Goal: Task Accomplishment & Management: Manage account settings

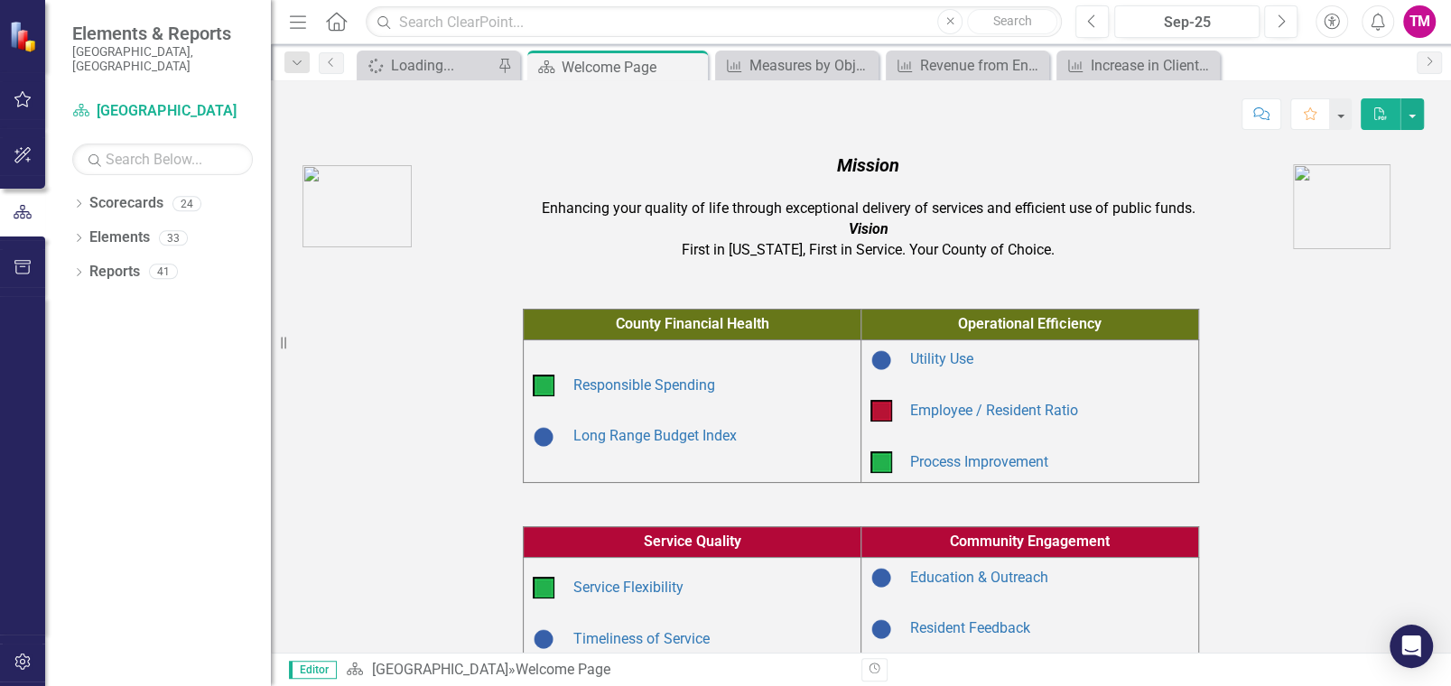
click at [78, 200] on icon at bounding box center [79, 204] width 5 height 8
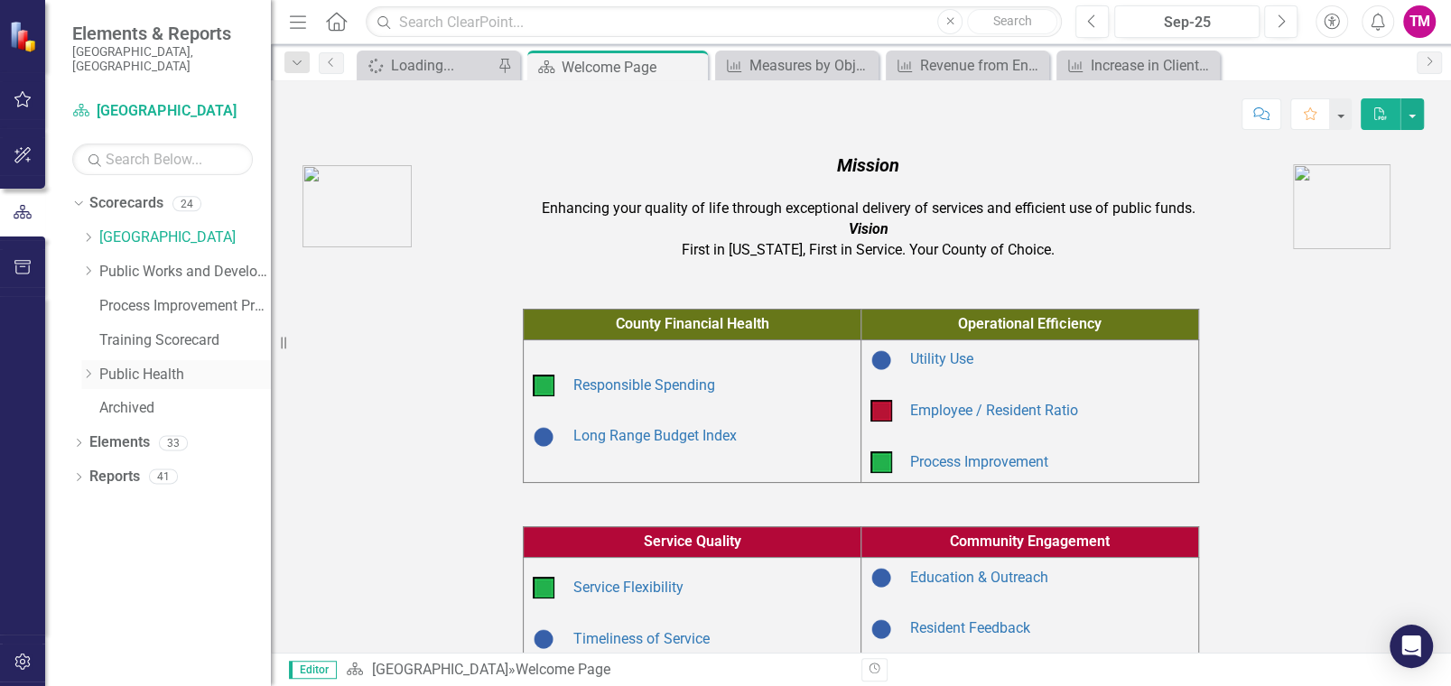
click at [90, 368] on icon "Dropdown" at bounding box center [88, 373] width 14 height 11
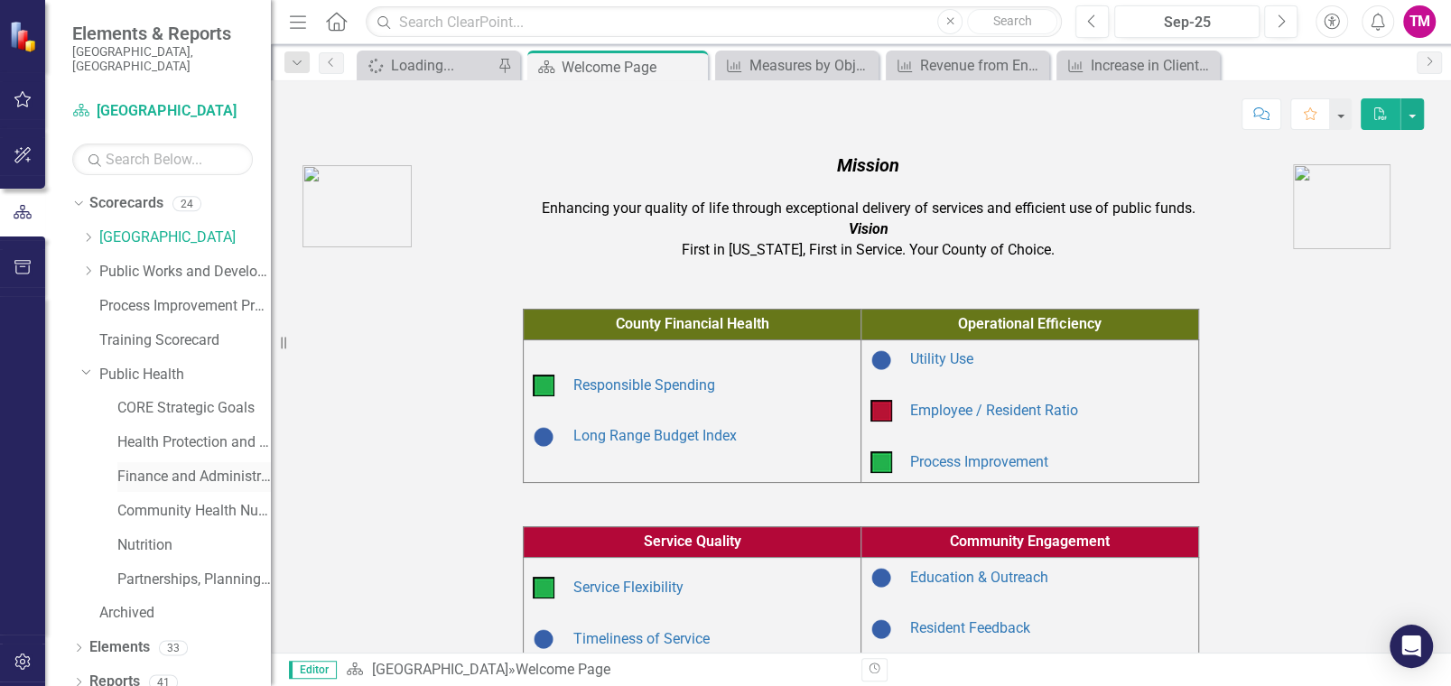
click at [159, 467] on link "Finance and Administration" at bounding box center [193, 477] width 153 height 21
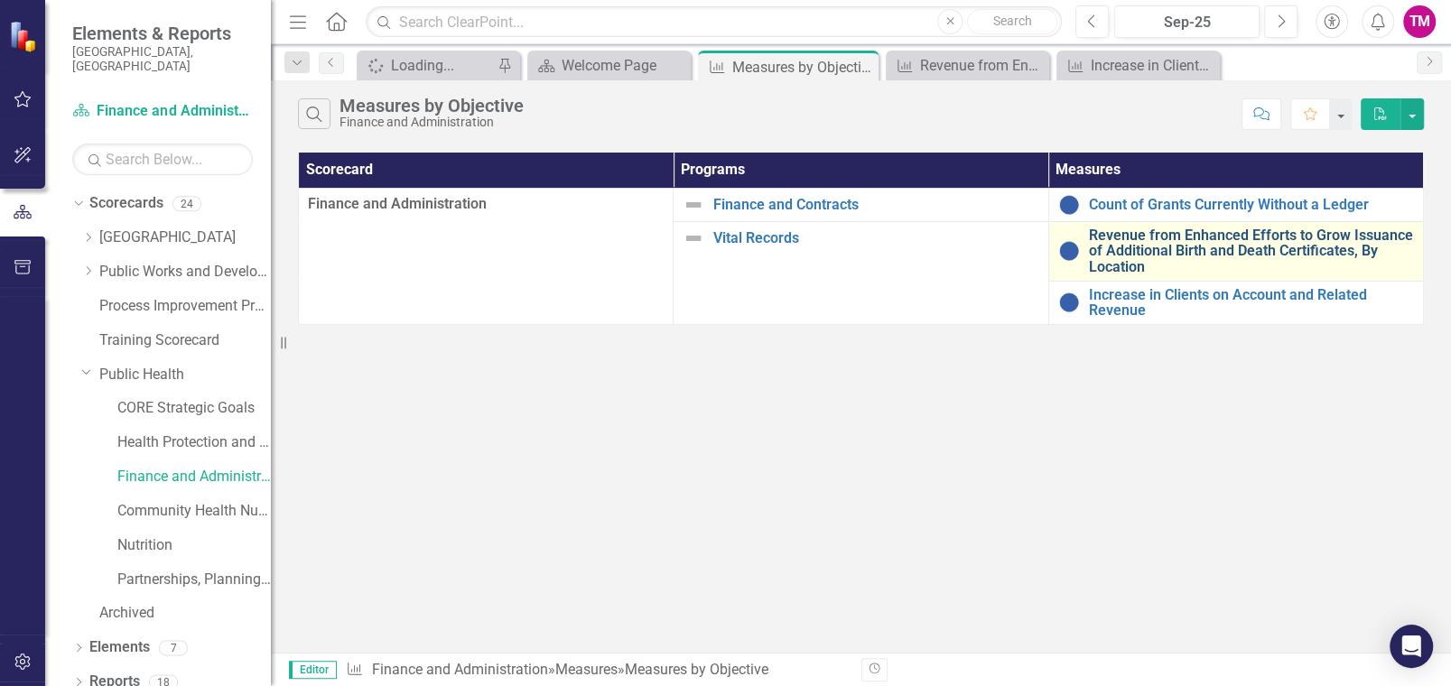
click at [1169, 243] on link "Revenue from Enhanced Efforts to Grow Issuance of Additional Birth and Death Ce…" at bounding box center [1251, 251] width 325 height 48
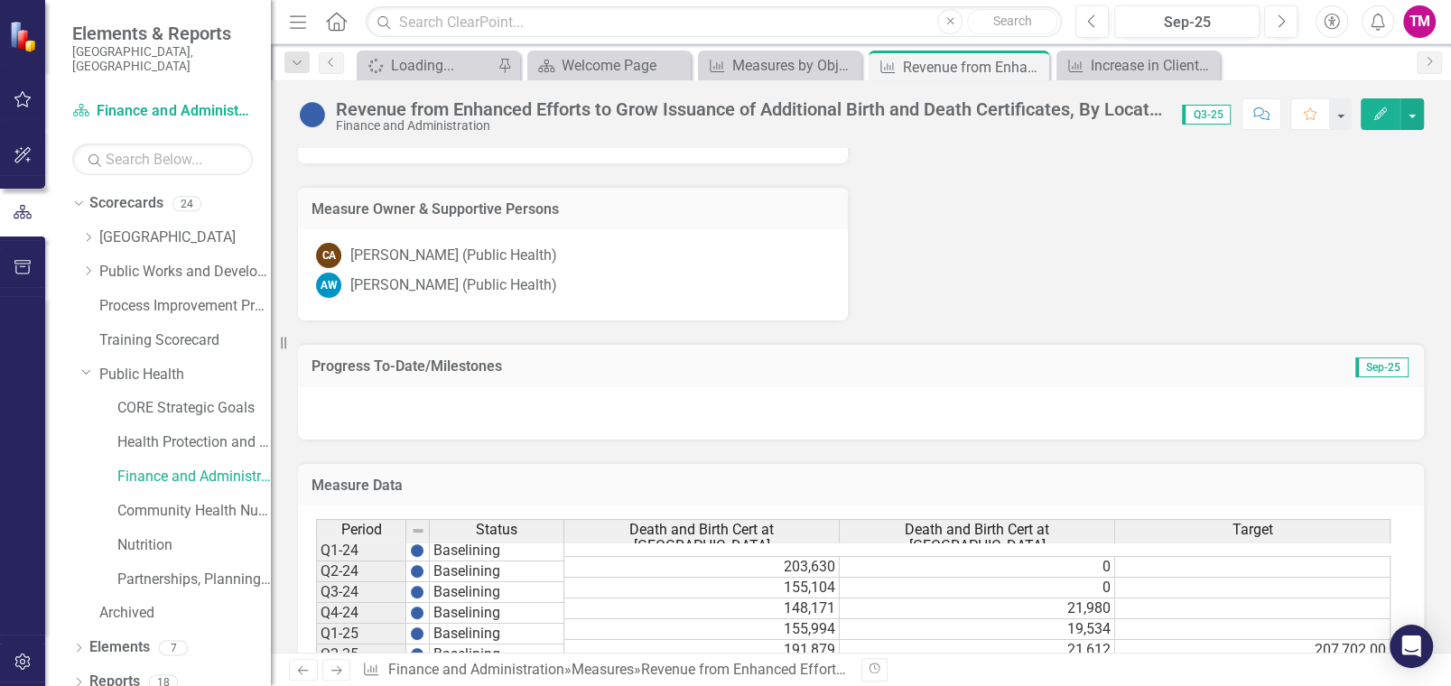
scroll to position [1353, 0]
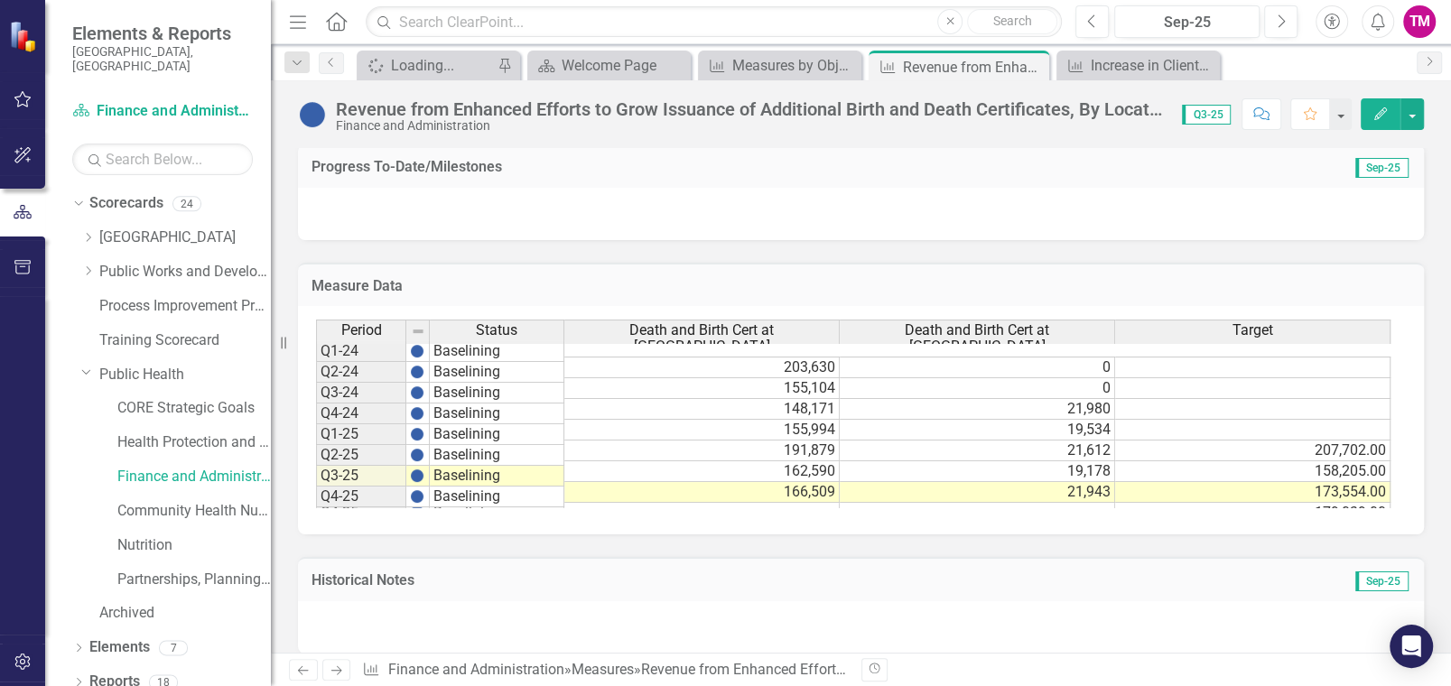
click at [1367, 105] on button "Edit" at bounding box center [1380, 114] width 40 height 32
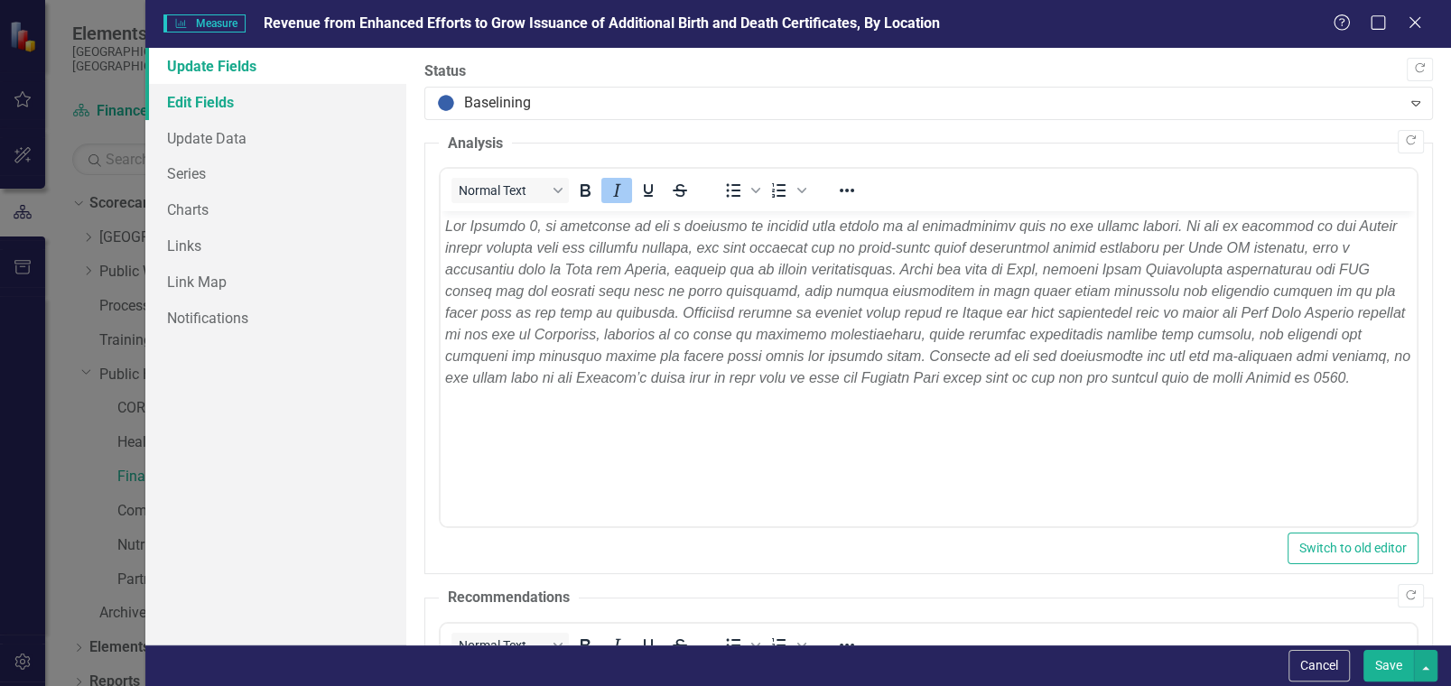
scroll to position [0, 0]
click at [190, 97] on link "Edit Fields" at bounding box center [275, 102] width 261 height 36
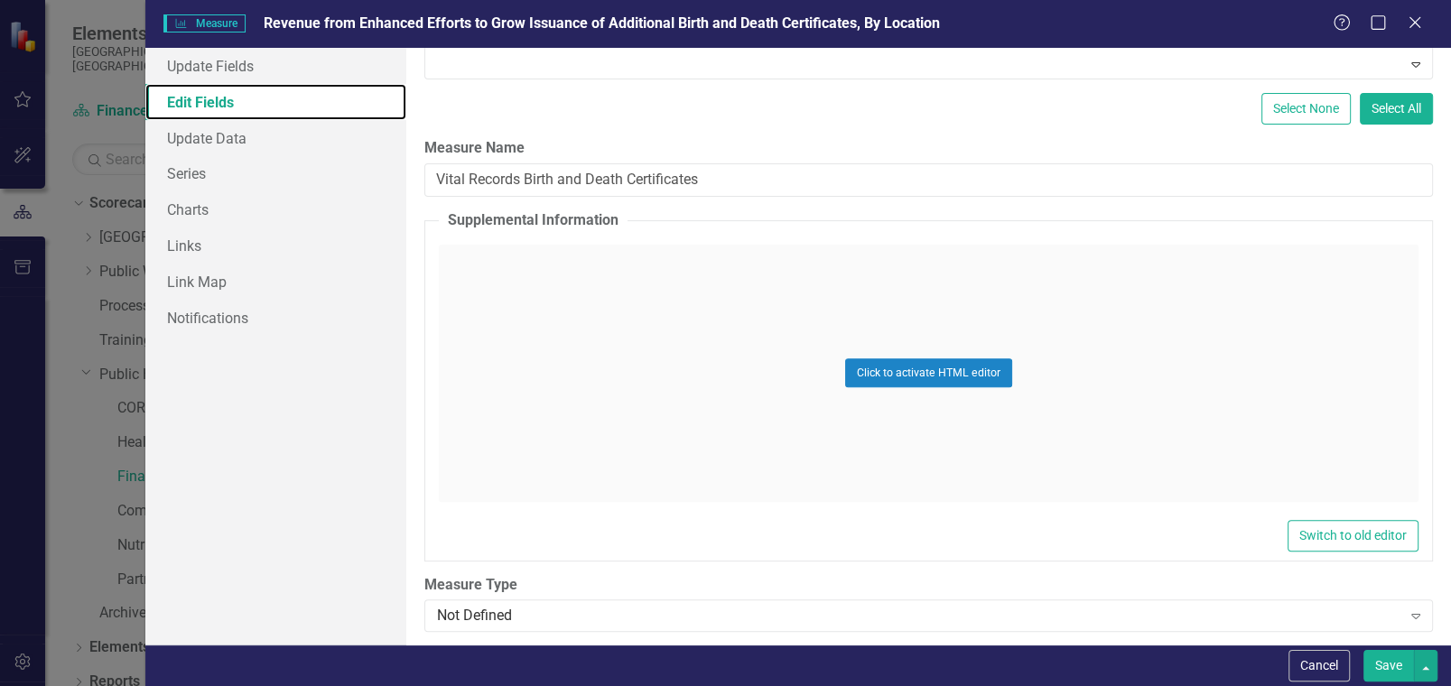
scroll to position [5638, 0]
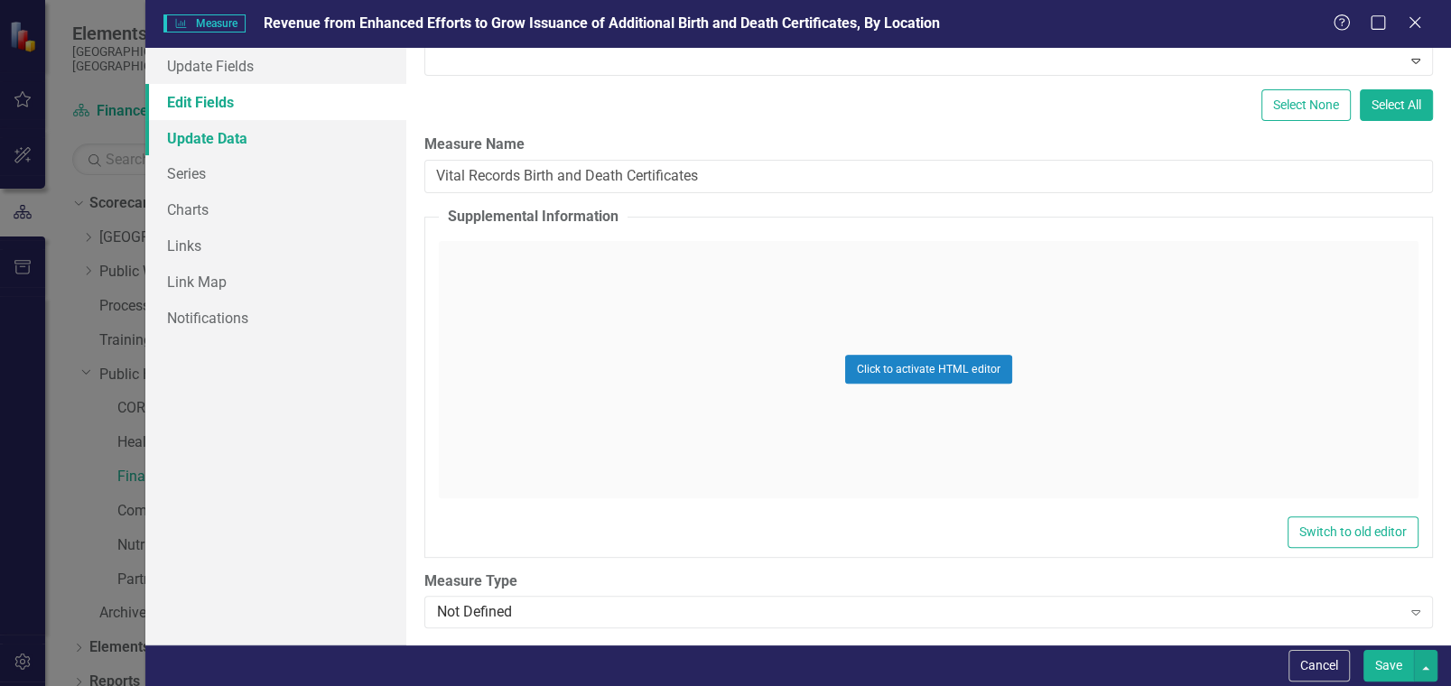
click at [199, 136] on link "Update Data" at bounding box center [275, 138] width 261 height 36
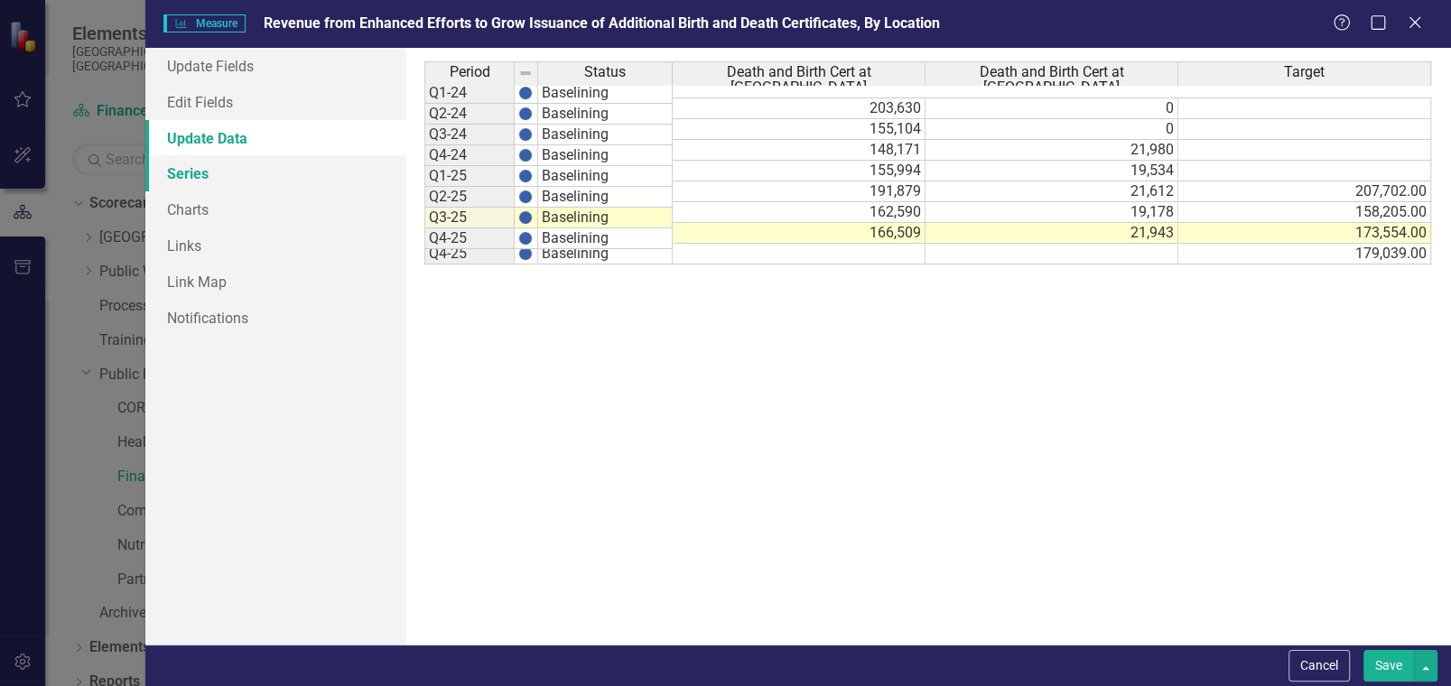
click at [179, 176] on link "Series" at bounding box center [275, 173] width 261 height 36
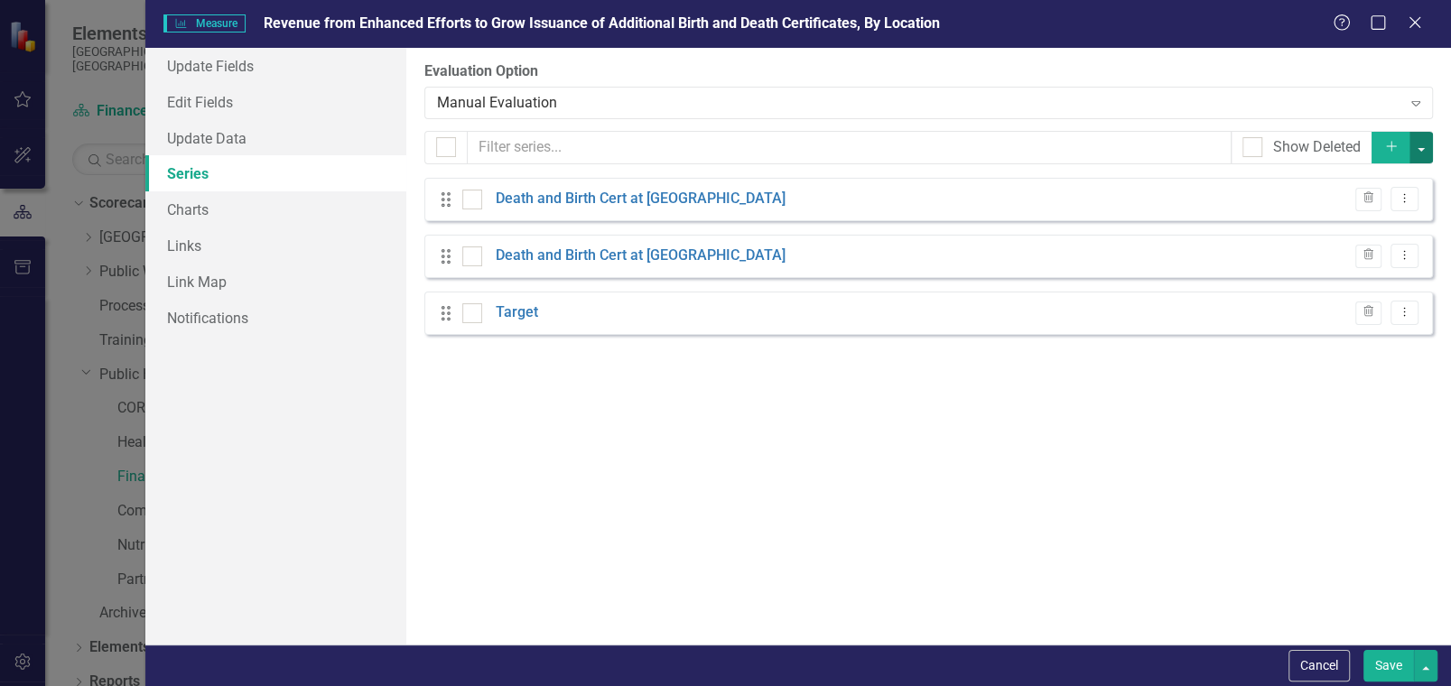
click at [1428, 139] on button "button" at bounding box center [1420, 148] width 23 height 32
click at [1359, 179] on link "Add Add series" at bounding box center [1360, 180] width 143 height 33
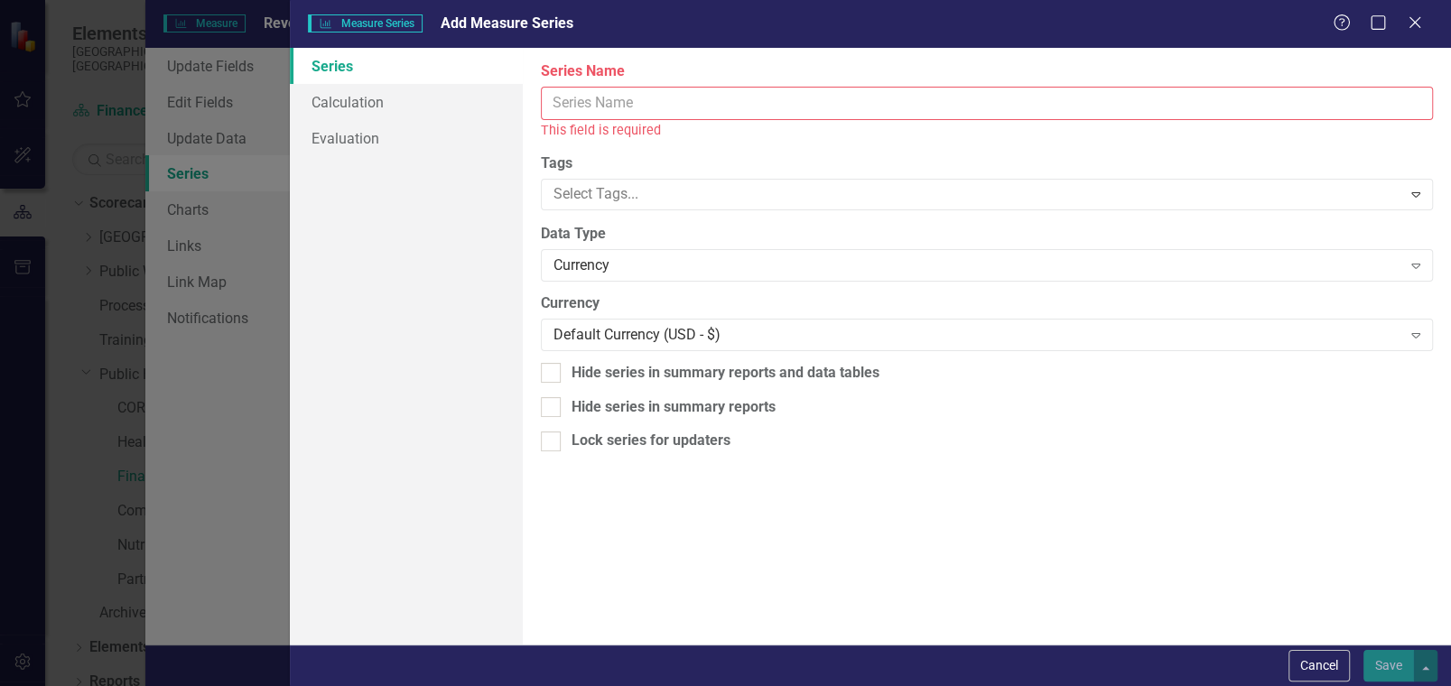
click at [733, 100] on input "Name" at bounding box center [987, 103] width 892 height 33
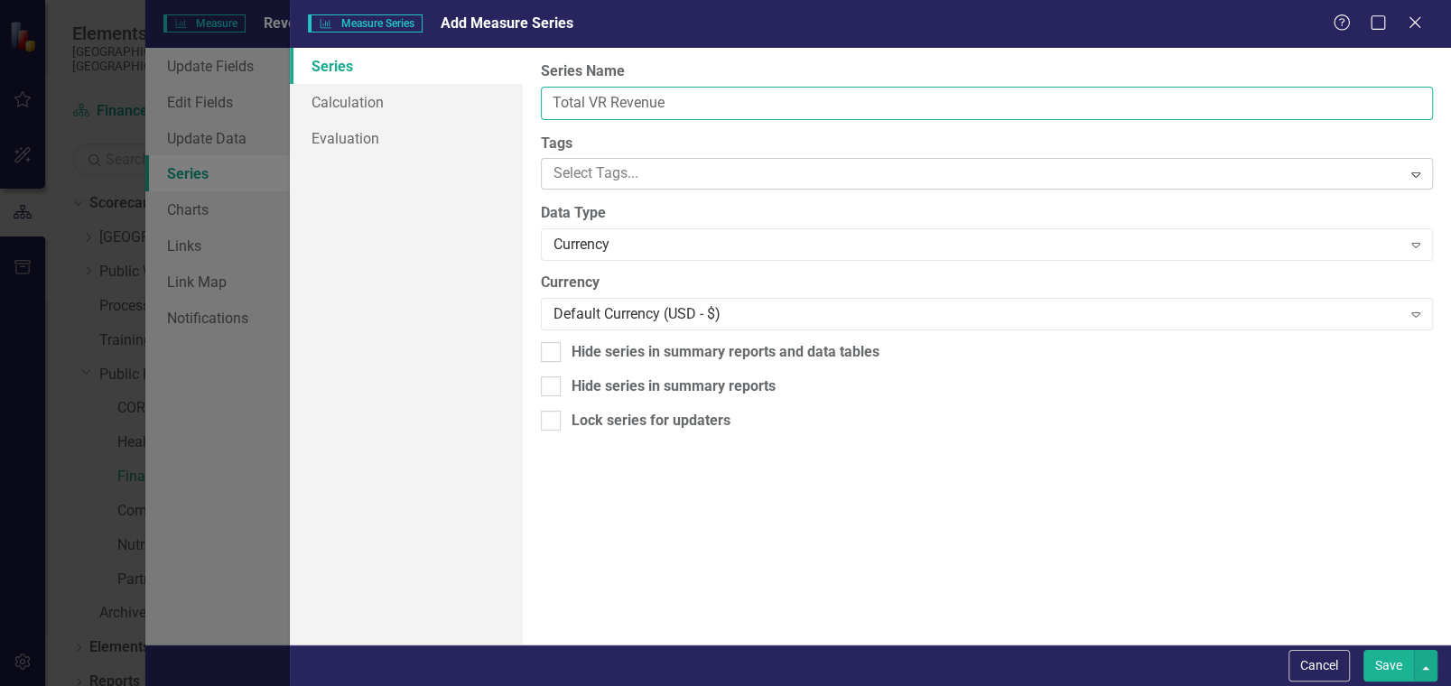
type input "Total VR Revenue"
click at [627, 170] on div at bounding box center [973, 174] width 855 height 24
click at [1322, 662] on button "Cancel" at bounding box center [1318, 666] width 61 height 32
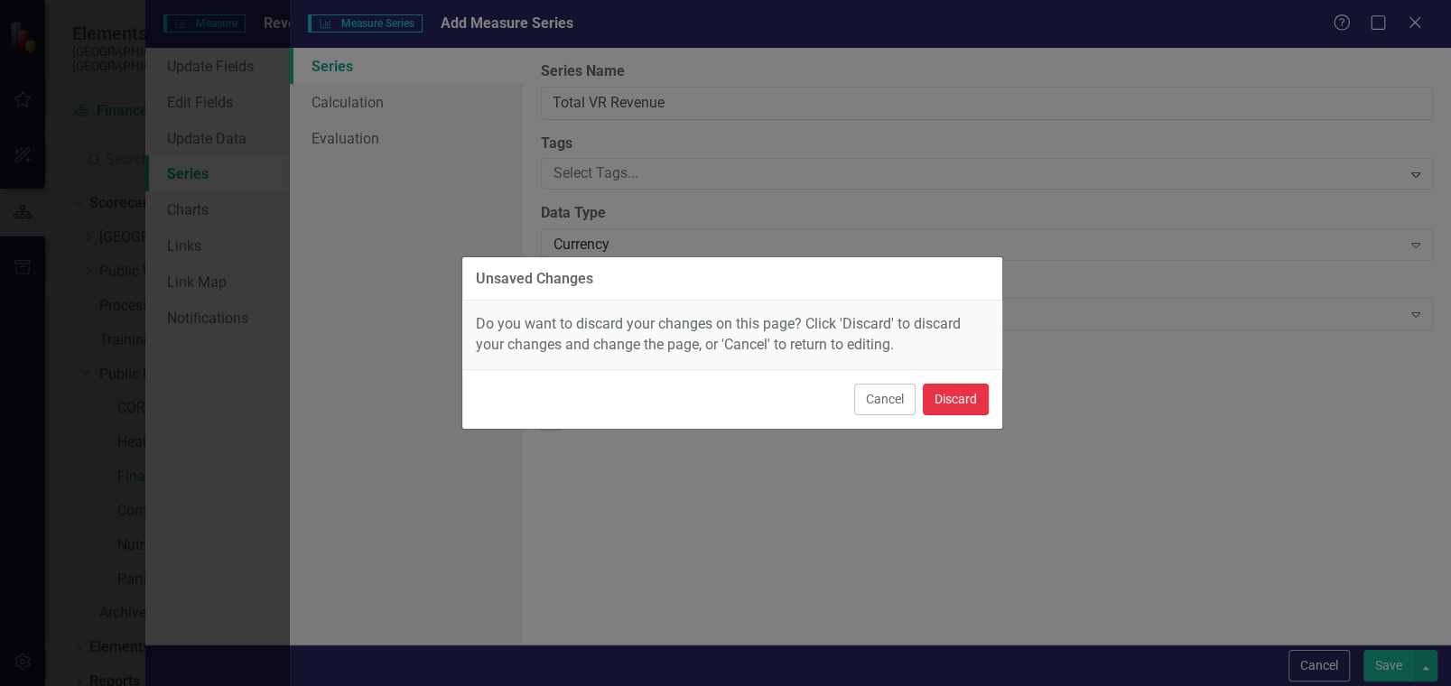
click at [958, 402] on button "Discard" at bounding box center [956, 400] width 66 height 32
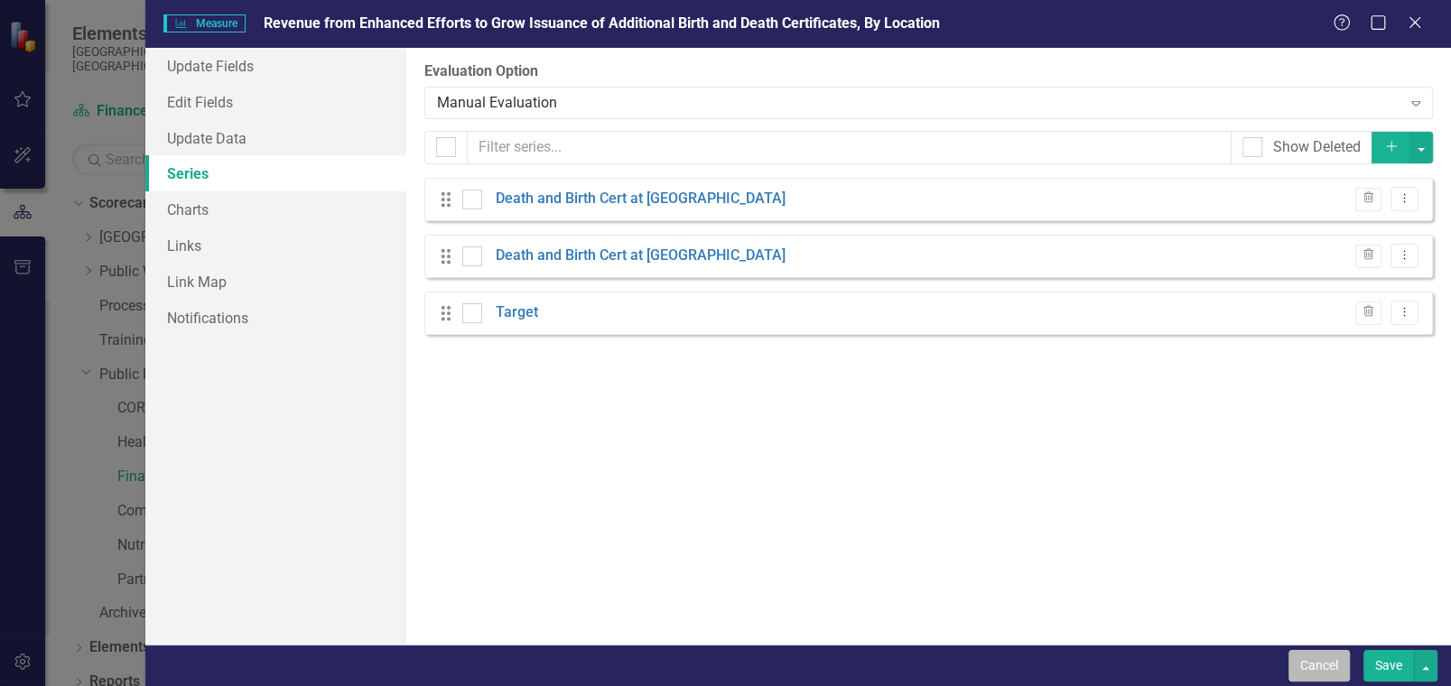
click at [1322, 658] on button "Cancel" at bounding box center [1318, 666] width 61 height 32
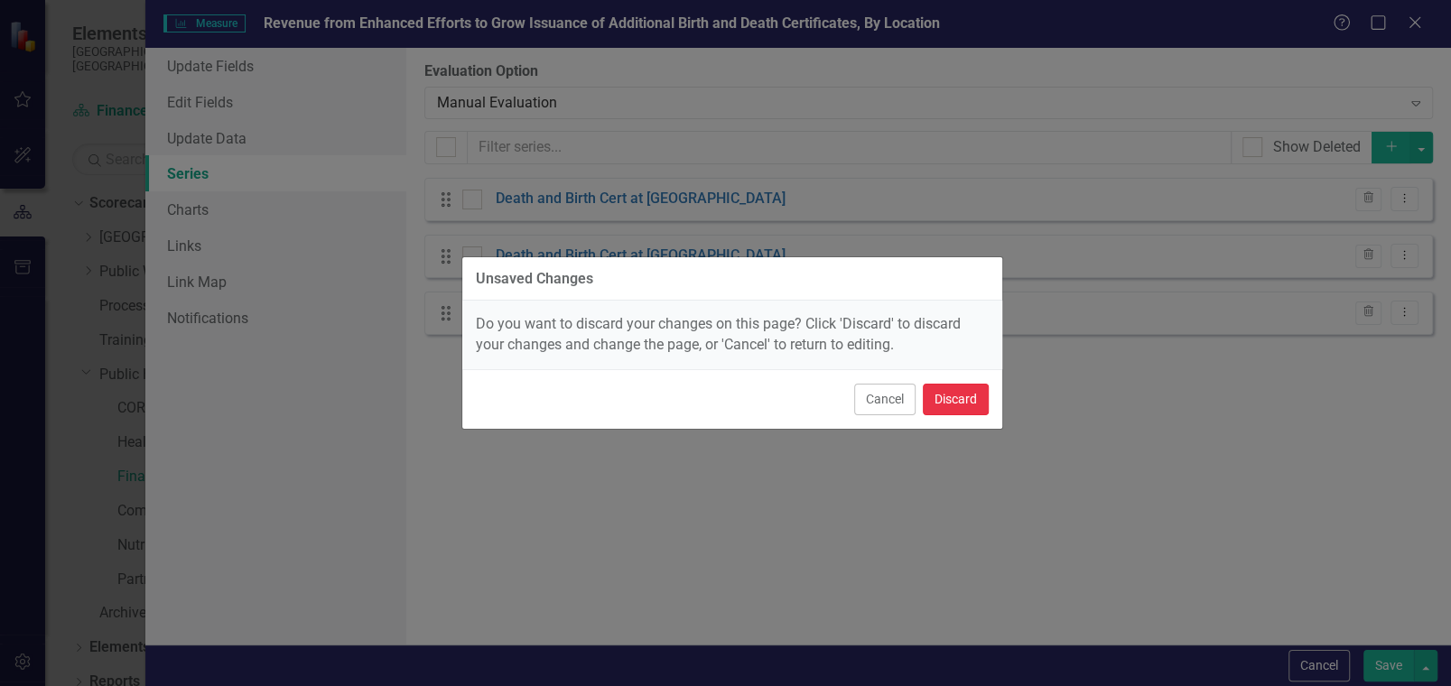
click at [937, 394] on button "Discard" at bounding box center [956, 400] width 66 height 32
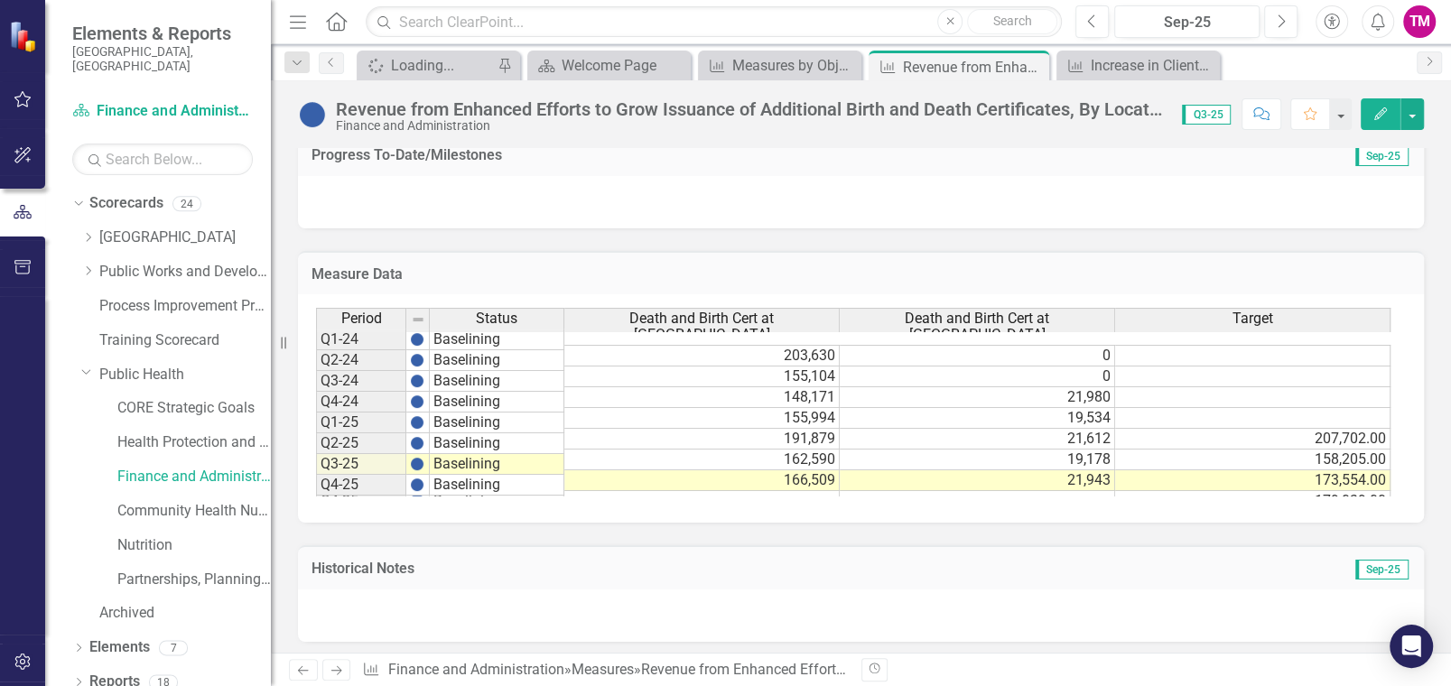
scroll to position [1368, 0]
